Goal: Transaction & Acquisition: Subscribe to service/newsletter

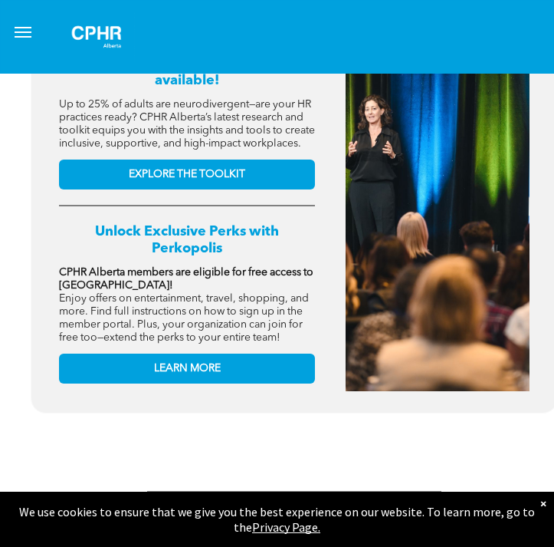
scroll to position [773, 0]
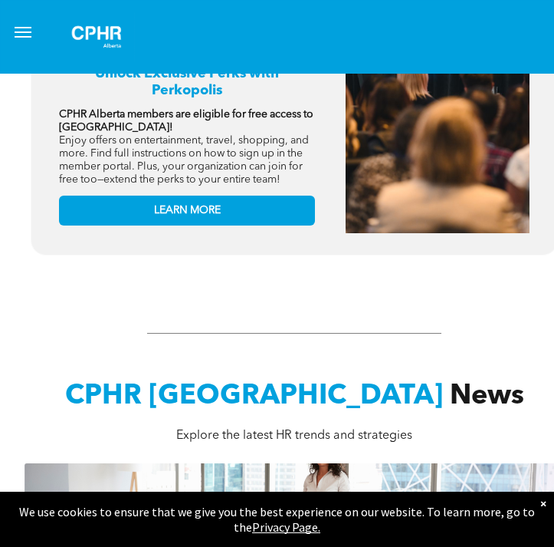
click at [20, 48] on div at bounding box center [277, 37] width 554 height 74
click at [16, 27] on span "menu" at bounding box center [23, 28] width 17 height 2
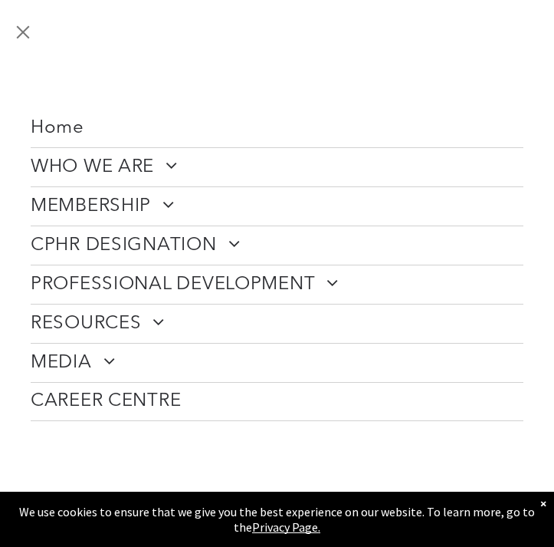
click at [91, 207] on span "MEMBERSHIP" at bounding box center [103, 206] width 144 height 23
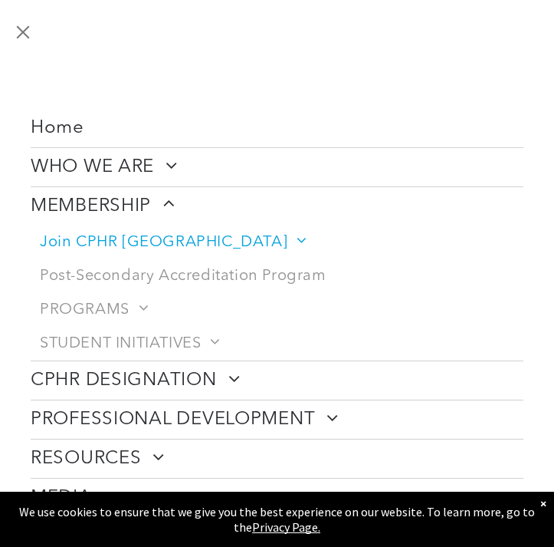
click at [104, 238] on span "Join CPHR [GEOGRAPHIC_DATA]" at bounding box center [172, 242] width 265 height 18
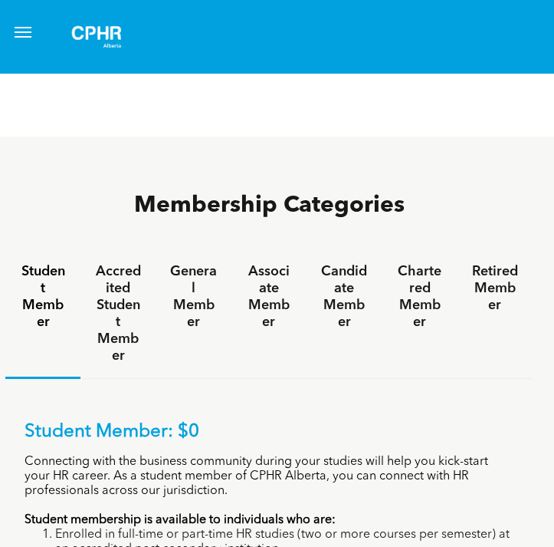
scroll to position [781, 25]
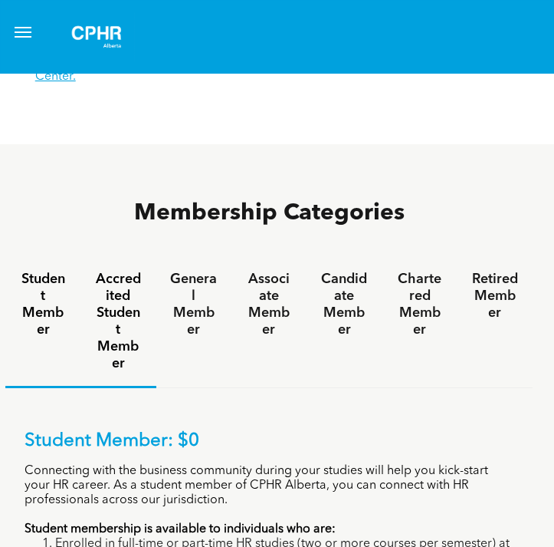
click at [115, 271] on h4 "Accredited Student Member" at bounding box center [118, 321] width 48 height 101
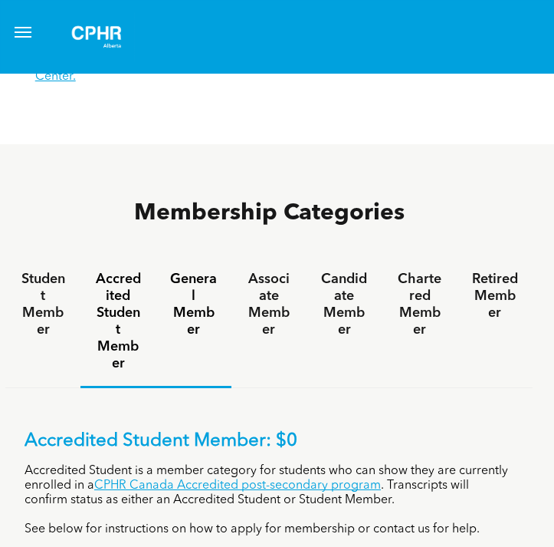
click at [192, 271] on h4 "General Member" at bounding box center [194, 304] width 48 height 67
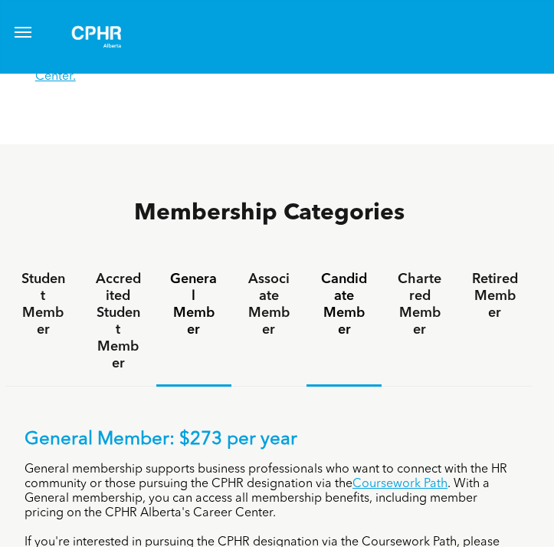
click at [340, 271] on h4 "Candidate Member" at bounding box center [344, 304] width 48 height 67
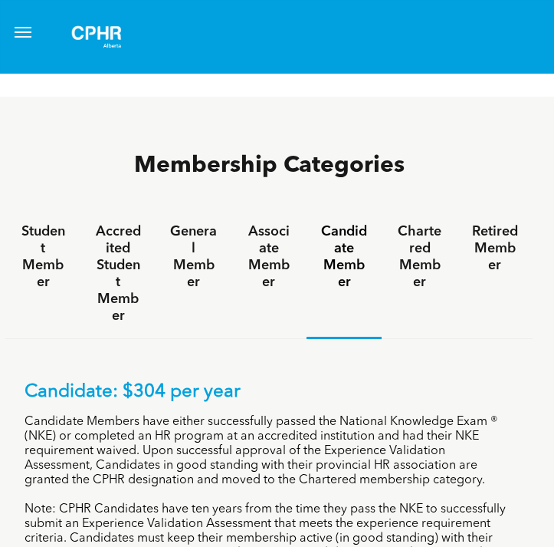
scroll to position [823, 25]
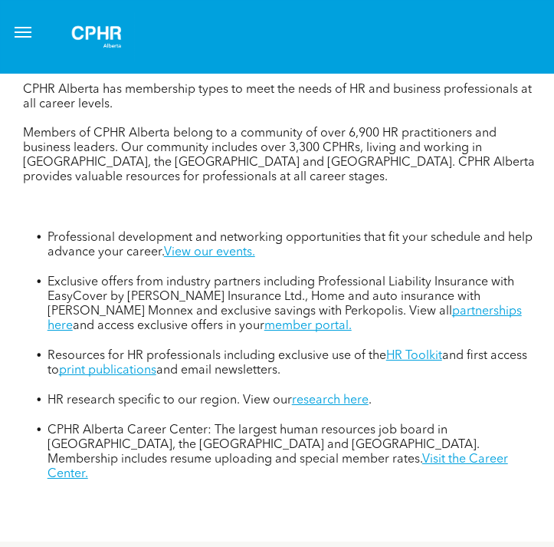
scroll to position [0, 13]
